Goal: Contribute content

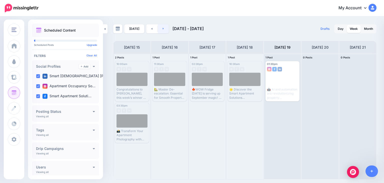
click at [161, 28] on link at bounding box center [163, 28] width 11 height 9
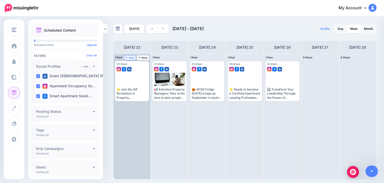
click at [130, 57] on span "Post" at bounding box center [130, 57] width 9 height 3
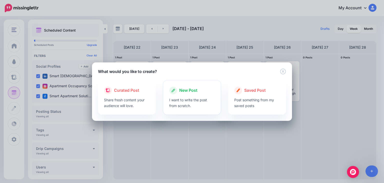
click at [191, 97] on p "I want to write the post from scratch." at bounding box center [192, 103] width 46 height 12
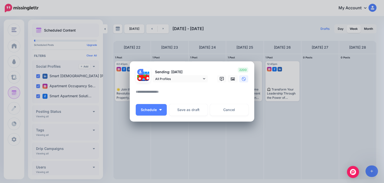
click at [170, 92] on textarea at bounding box center [193, 94] width 115 height 10
paste textarea "**********"
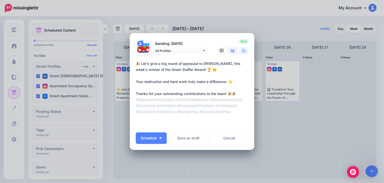
type textarea "**********"
click at [232, 51] on icon at bounding box center [233, 50] width 4 height 3
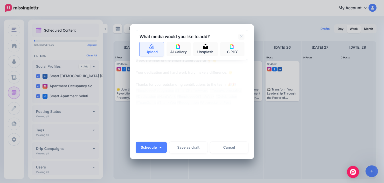
click at [147, 42] on link "Upload" at bounding box center [152, 49] width 25 height 14
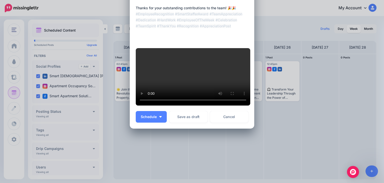
scroll to position [68, 0]
click at [146, 118] on span "Schedule" at bounding box center [149, 117] width 16 height 4
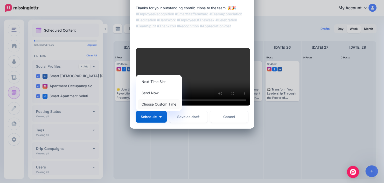
click at [162, 109] on link "Choose Custom Time" at bounding box center [159, 104] width 42 height 10
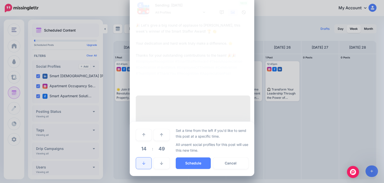
click at [140, 163] on link at bounding box center [144, 163] width 16 height 12
click at [160, 134] on icon at bounding box center [161, 135] width 3 height 4
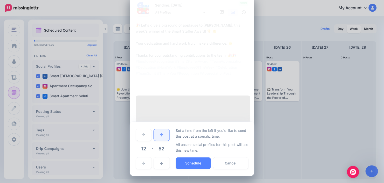
click at [160, 134] on icon at bounding box center [161, 135] width 3 height 4
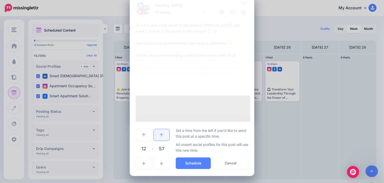
click at [160, 134] on icon at bounding box center [161, 135] width 3 height 4
drag, startPoint x: 162, startPoint y: 165, endPoint x: 145, endPoint y: 165, distance: 16.8
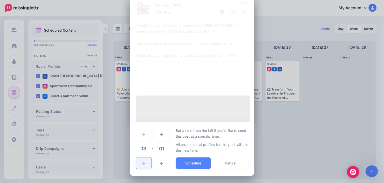
click at [162, 165] on link at bounding box center [162, 163] width 16 height 12
click at [139, 165] on link at bounding box center [144, 163] width 16 height 12
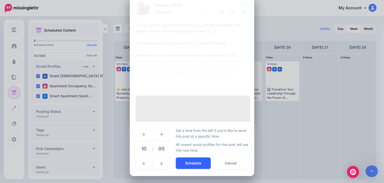
click at [191, 161] on button "Schedule" at bounding box center [193, 163] width 35 height 12
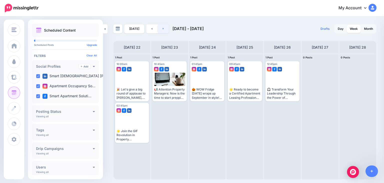
click at [163, 28] on link at bounding box center [163, 28] width 11 height 9
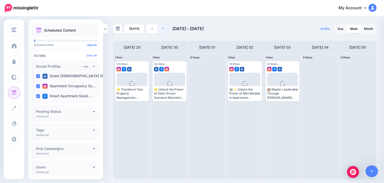
click at [162, 26] on link at bounding box center [163, 28] width 11 height 9
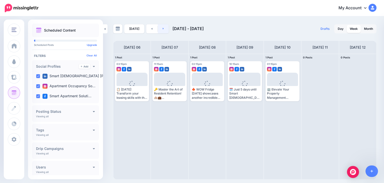
click at [162, 26] on link at bounding box center [163, 28] width 11 height 9
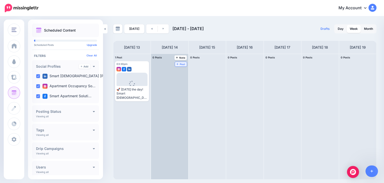
click at [177, 63] on span "Post" at bounding box center [181, 64] width 9 height 3
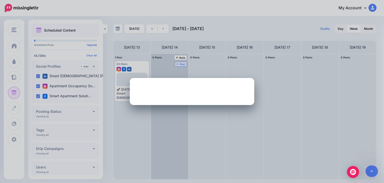
scroll to position [0, 0]
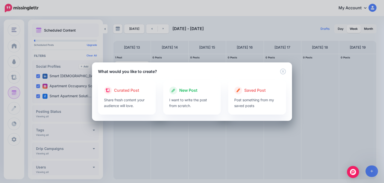
click at [185, 100] on p "I want to write the post from scratch." at bounding box center [192, 103] width 46 height 12
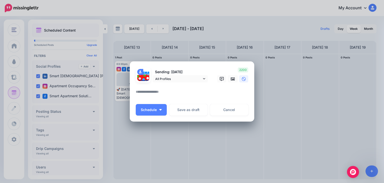
click at [158, 93] on textarea at bounding box center [193, 94] width 115 height 10
paste textarea "**********"
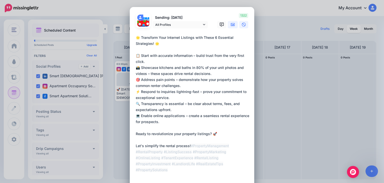
type textarea "**********"
click at [233, 24] on icon at bounding box center [233, 24] width 4 height 3
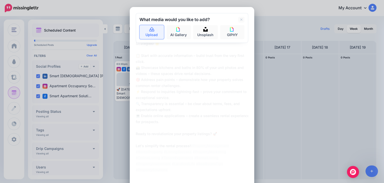
click at [144, 31] on link "Upload" at bounding box center [152, 32] width 25 height 14
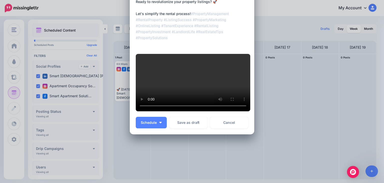
scroll to position [136, 0]
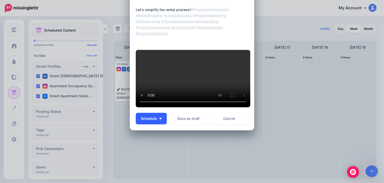
click at [147, 120] on span "Schedule" at bounding box center [149, 119] width 16 height 4
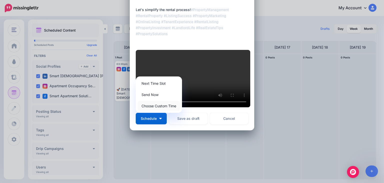
click at [155, 111] on link "Choose Custom Time" at bounding box center [159, 106] width 42 height 10
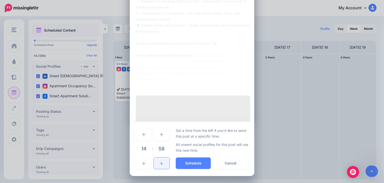
click at [160, 165] on icon at bounding box center [161, 163] width 3 height 4
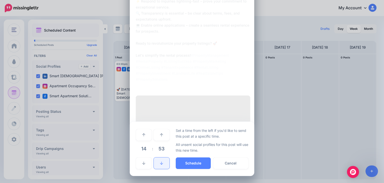
click at [160, 165] on icon at bounding box center [161, 163] width 3 height 4
click at [158, 169] on link at bounding box center [162, 163] width 16 height 12
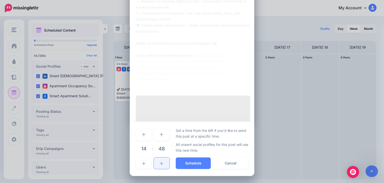
click at [157, 169] on link at bounding box center [162, 163] width 16 height 12
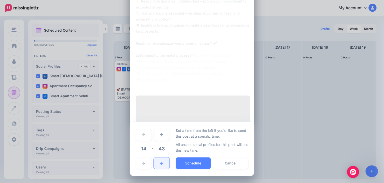
click at [157, 169] on link at bounding box center [162, 163] width 16 height 12
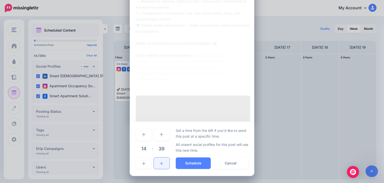
click at [157, 169] on link at bounding box center [162, 163] width 16 height 12
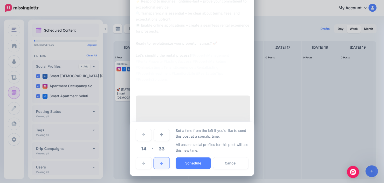
click at [157, 169] on link at bounding box center [162, 163] width 16 height 12
click at [139, 169] on link at bounding box center [144, 163] width 16 height 12
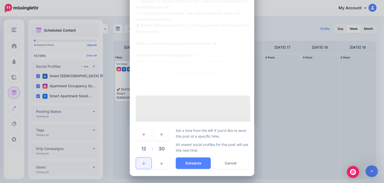
click at [139, 169] on link at bounding box center [144, 163] width 16 height 12
click at [199, 162] on button "Schedule" at bounding box center [193, 163] width 35 height 12
